Goal: Task Accomplishment & Management: Manage account settings

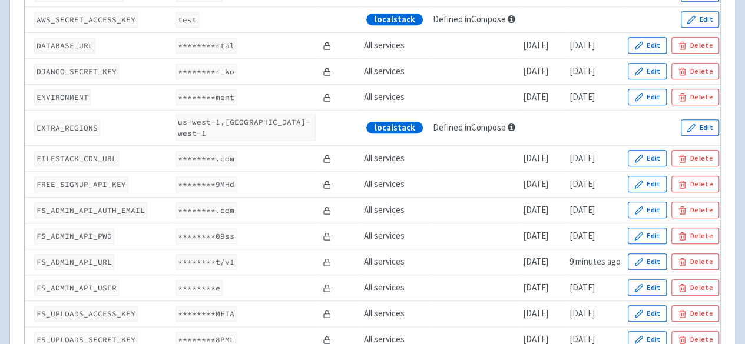
scroll to position [471, 0]
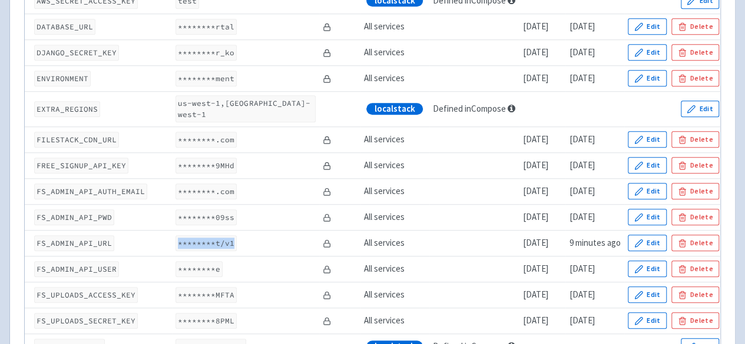
drag, startPoint x: 178, startPoint y: 232, endPoint x: 231, endPoint y: 232, distance: 53.6
click at [231, 235] on code "********t/v1" at bounding box center [205, 243] width 61 height 16
drag, startPoint x: 175, startPoint y: 258, endPoint x: 236, endPoint y: 258, distance: 60.6
click at [236, 258] on td "********e" at bounding box center [245, 269] width 147 height 26
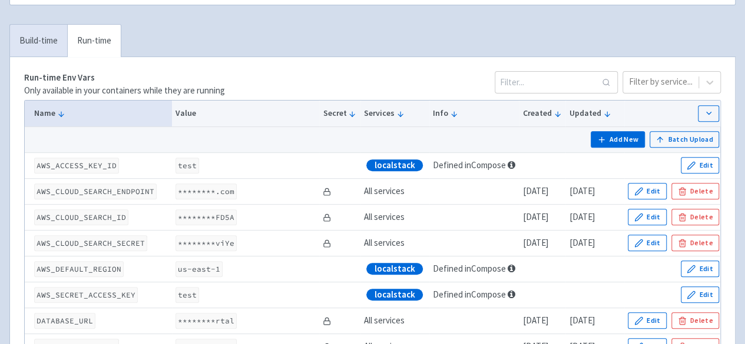
scroll to position [59, 0]
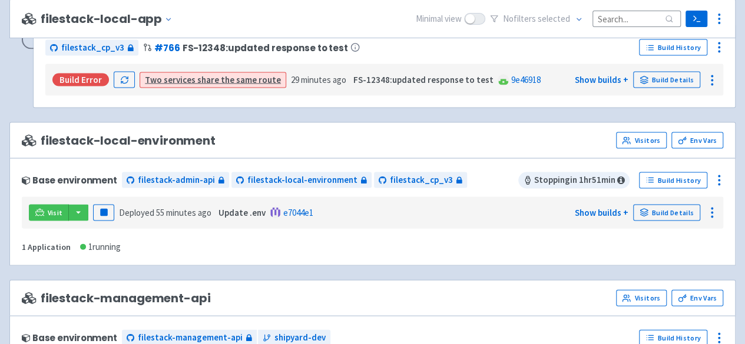
scroll to position [1190, 0]
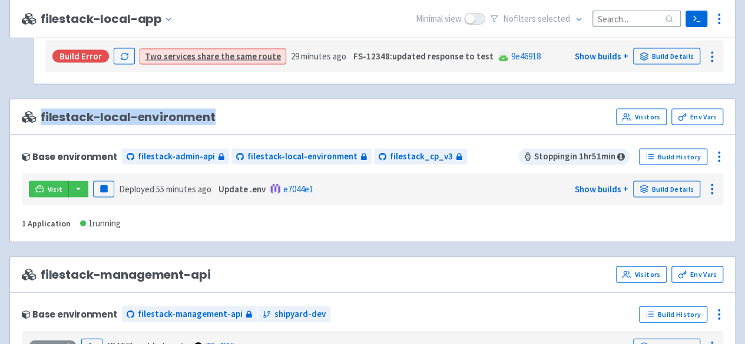
drag, startPoint x: 40, startPoint y: 109, endPoint x: 225, endPoint y: 118, distance: 185.1
click at [225, 118] on div "filestack-local-environment Visitors Env Vars" at bounding box center [372, 117] width 726 height 36
click at [643, 111] on link "Visitors" at bounding box center [641, 117] width 51 height 16
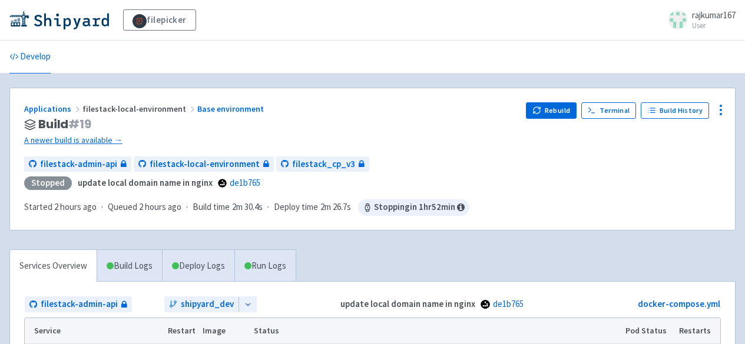
scroll to position [59, 0]
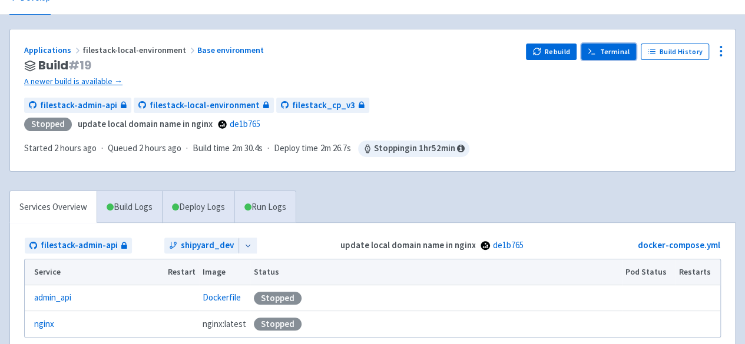
click at [614, 52] on link "Terminal" at bounding box center [608, 52] width 55 height 16
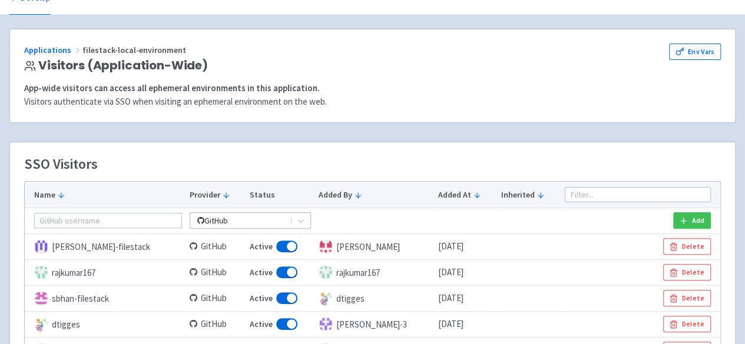
scroll to position [118, 0]
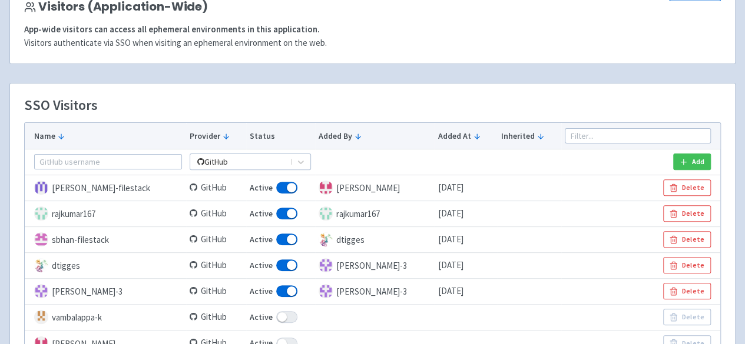
click at [291, 317] on span at bounding box center [286, 317] width 21 height 12
click at [257, 317] on input "Active" at bounding box center [254, 318] width 8 height 8
checkbox input "false"
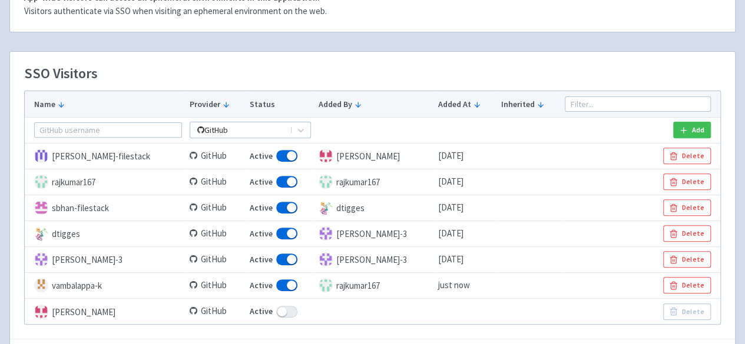
scroll to position [177, 0]
